Goal: Transaction & Acquisition: Purchase product/service

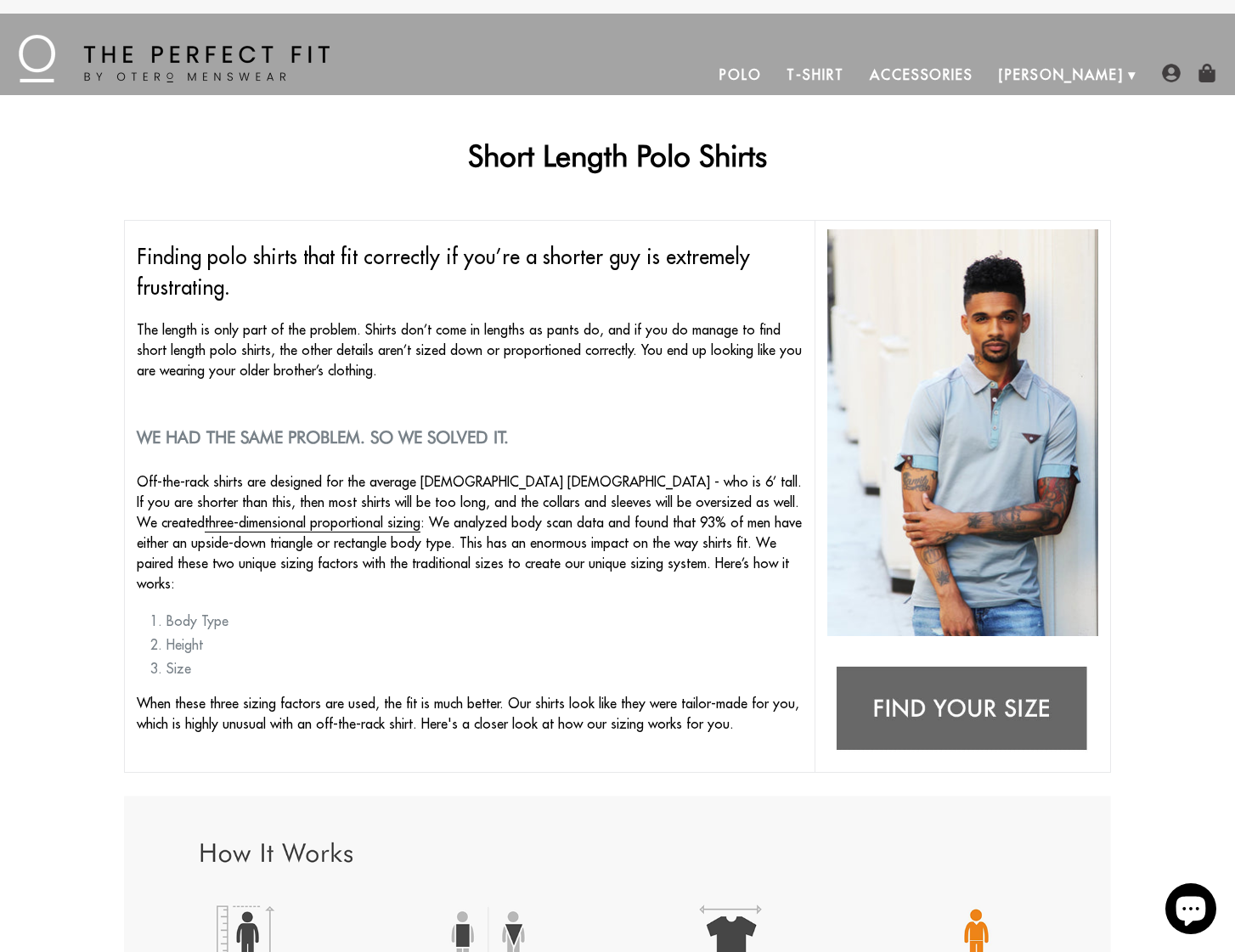
click at [775, 72] on link "Polo" at bounding box center [740, 74] width 68 height 40
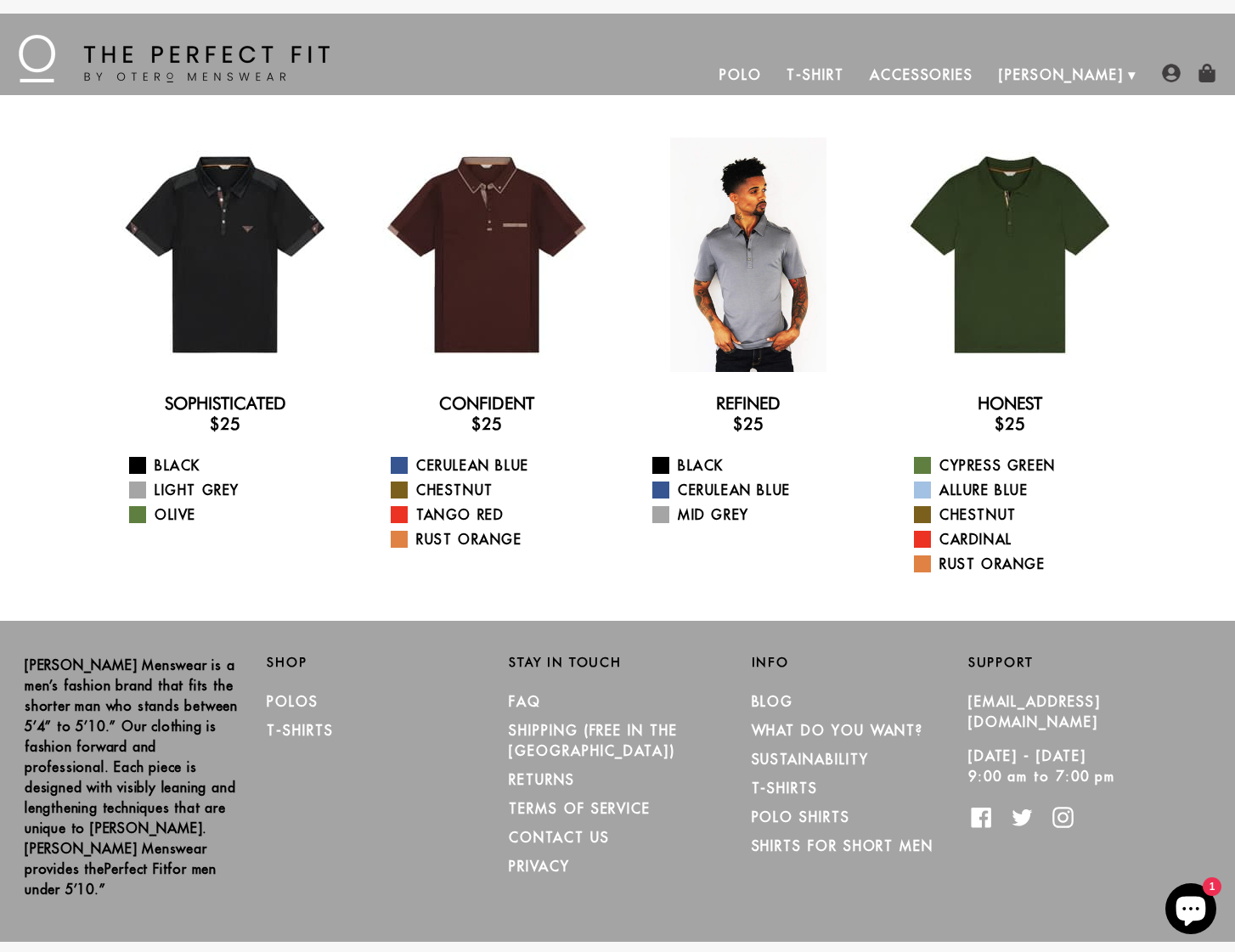
click at [758, 259] on div at bounding box center [749, 255] width 235 height 235
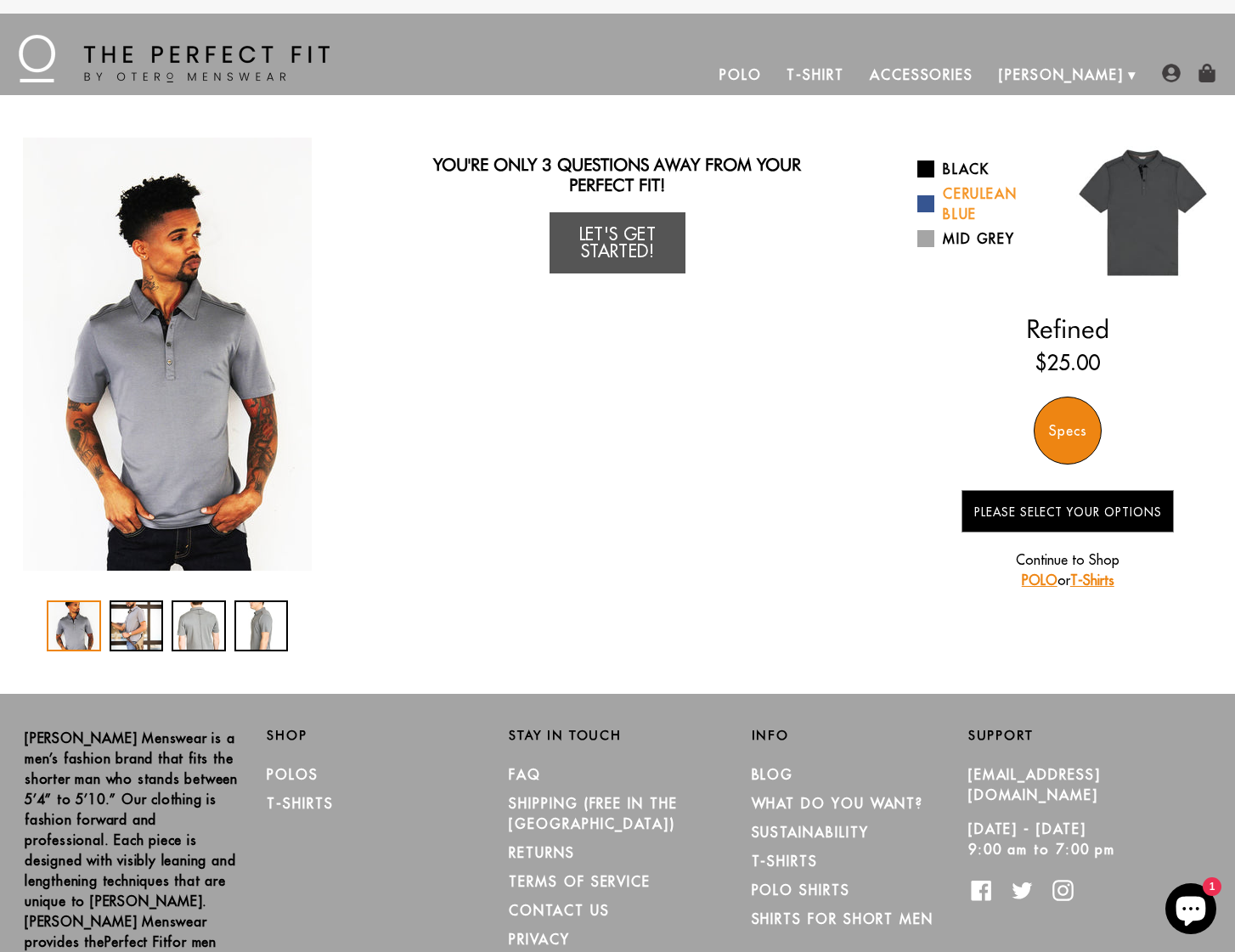
click at [932, 208] on span at bounding box center [926, 204] width 17 height 17
